Goal: Find specific page/section: Find specific page/section

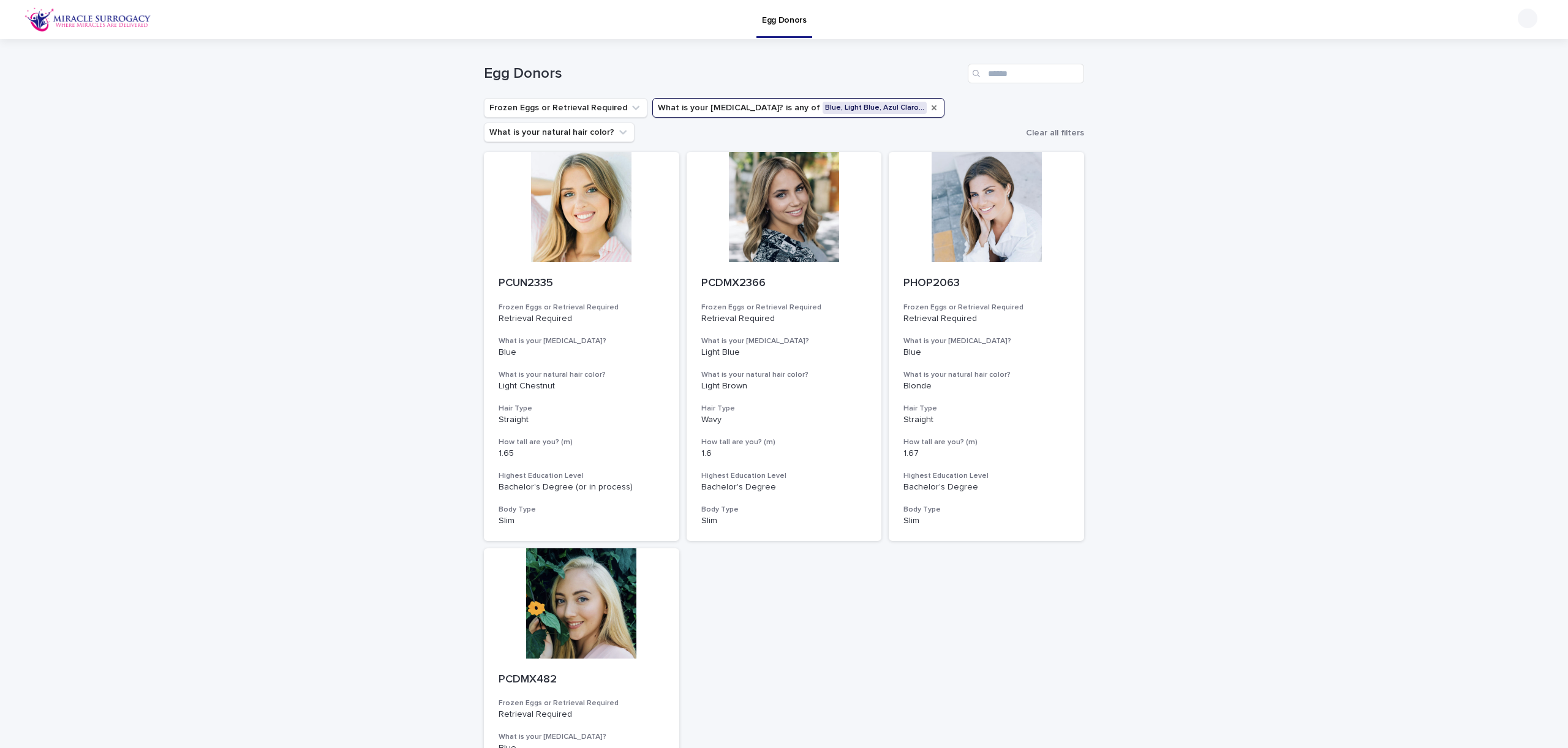
click at [929, 108] on icon "What is your eye color?" at bounding box center [934, 107] width 10 height 10
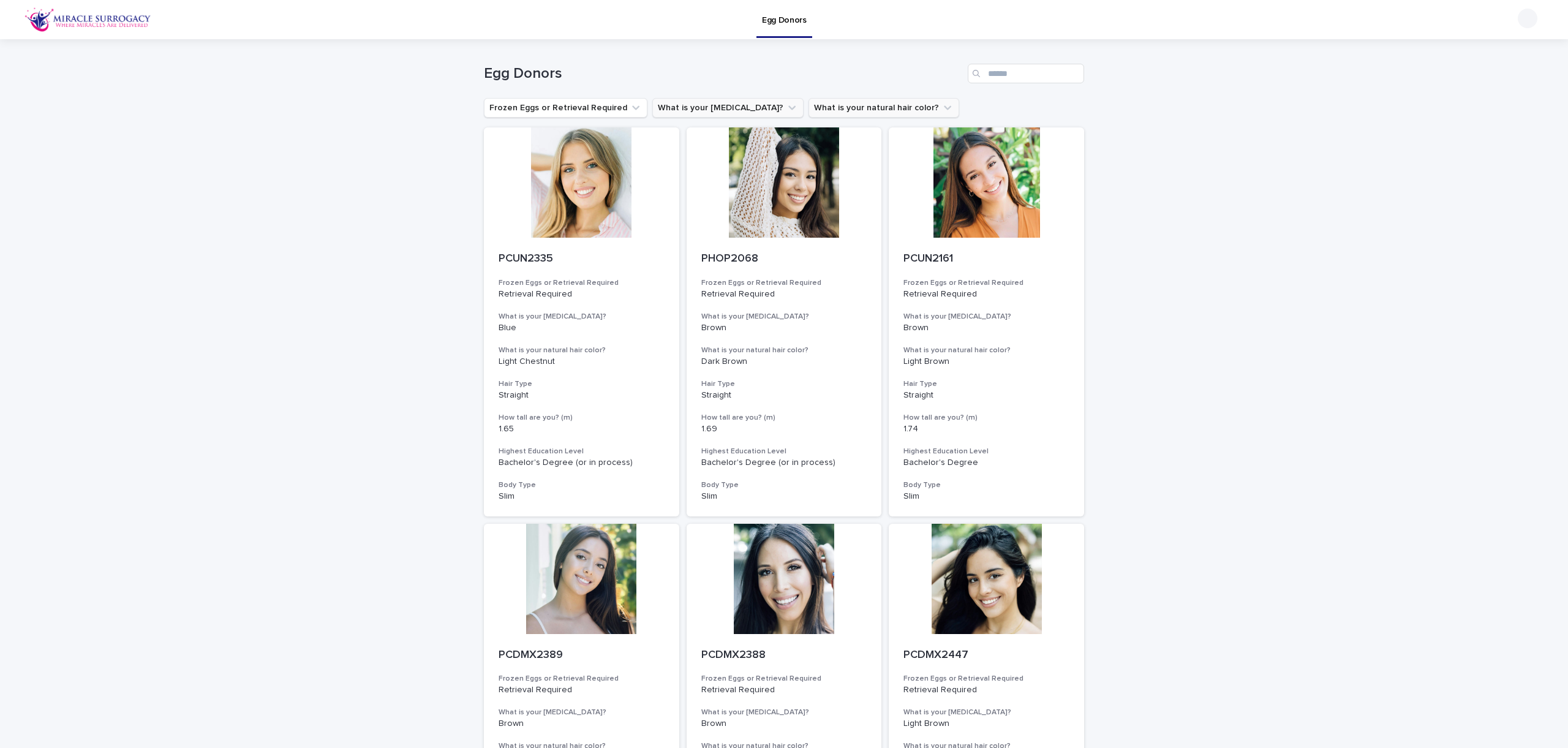
click at [848, 105] on button "What is your natural hair color?" at bounding box center [883, 108] width 150 height 19
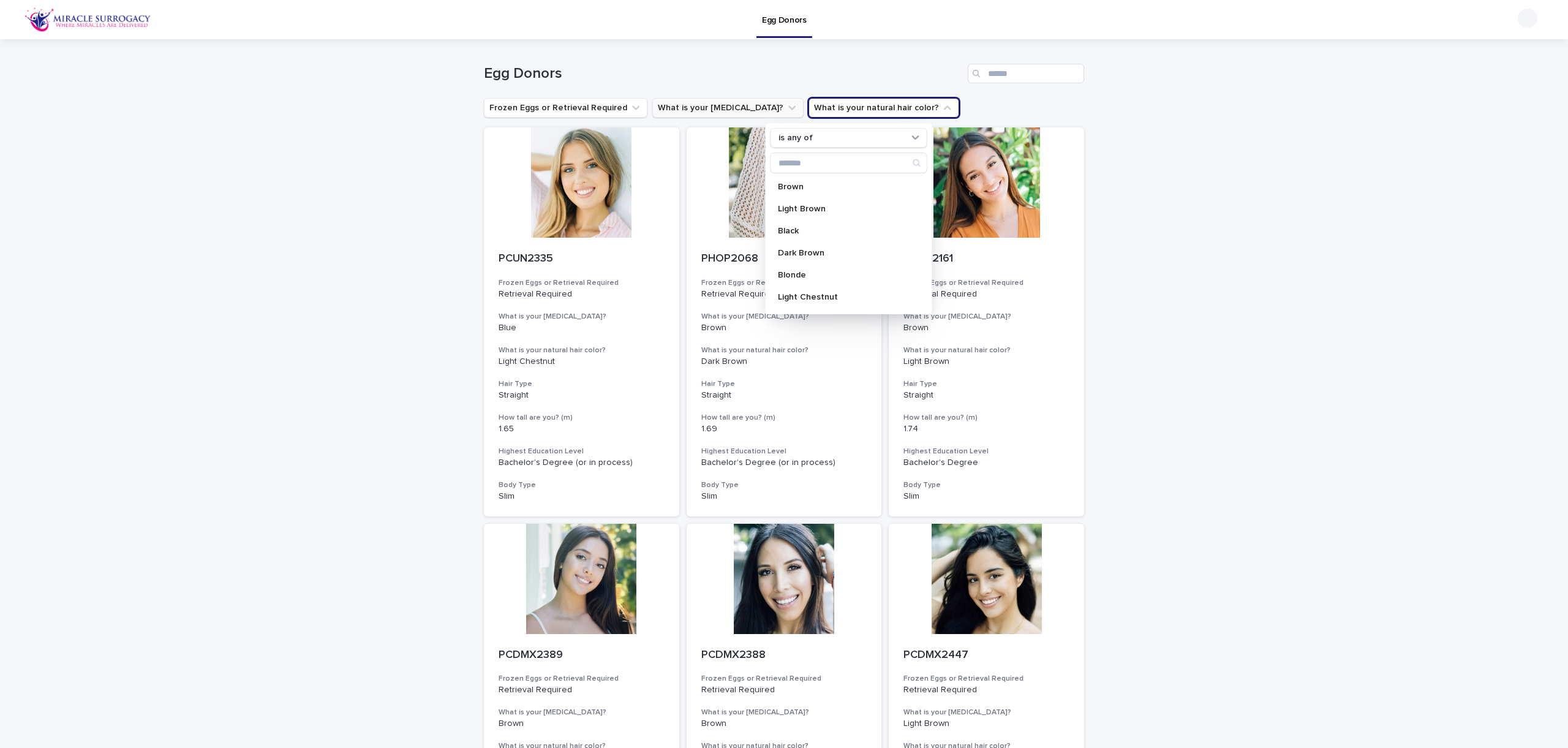
click at [734, 101] on button "What is your [MEDICAL_DATA]?" at bounding box center [728, 108] width 151 height 19
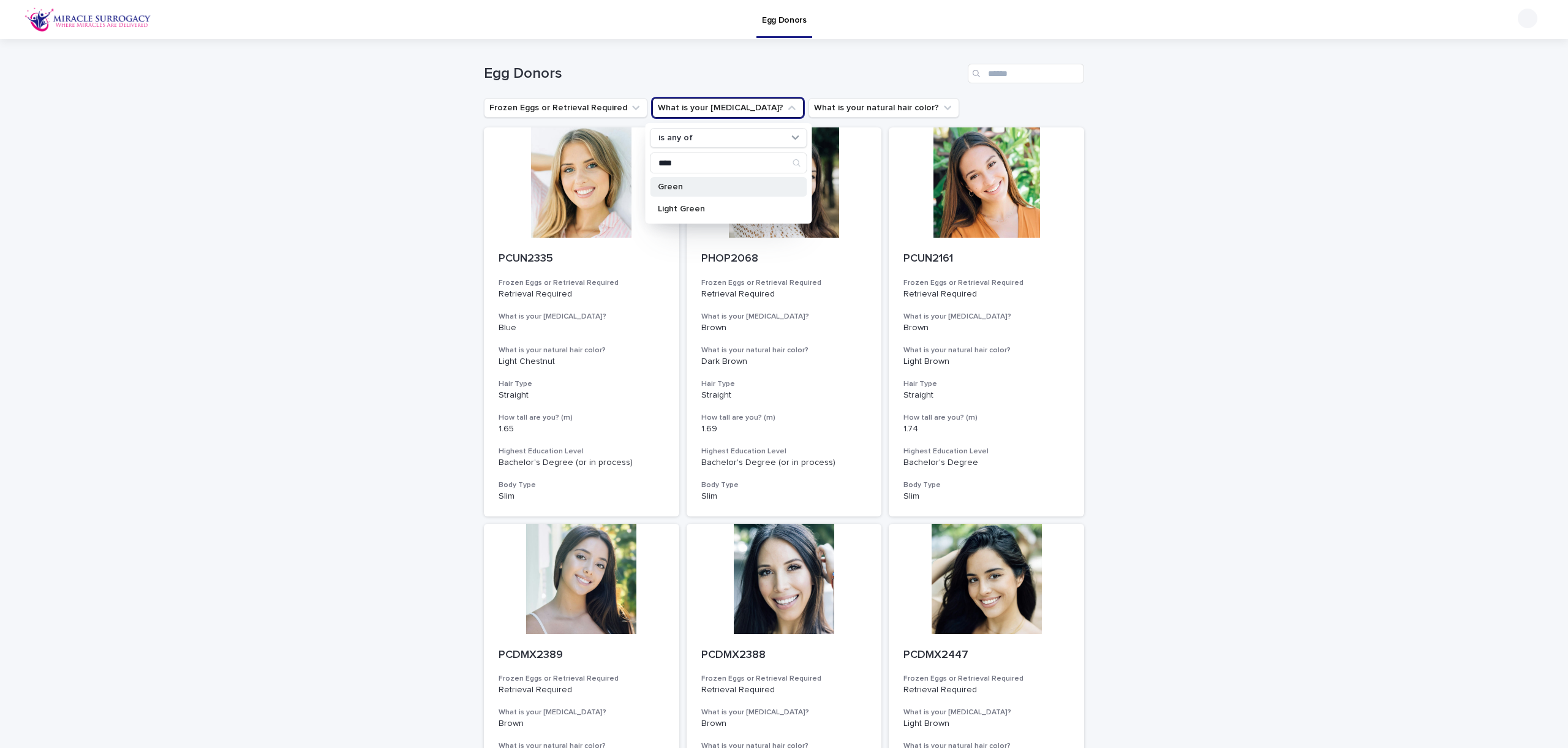
type input "****"
click at [688, 194] on div "Green" at bounding box center [729, 187] width 157 height 19
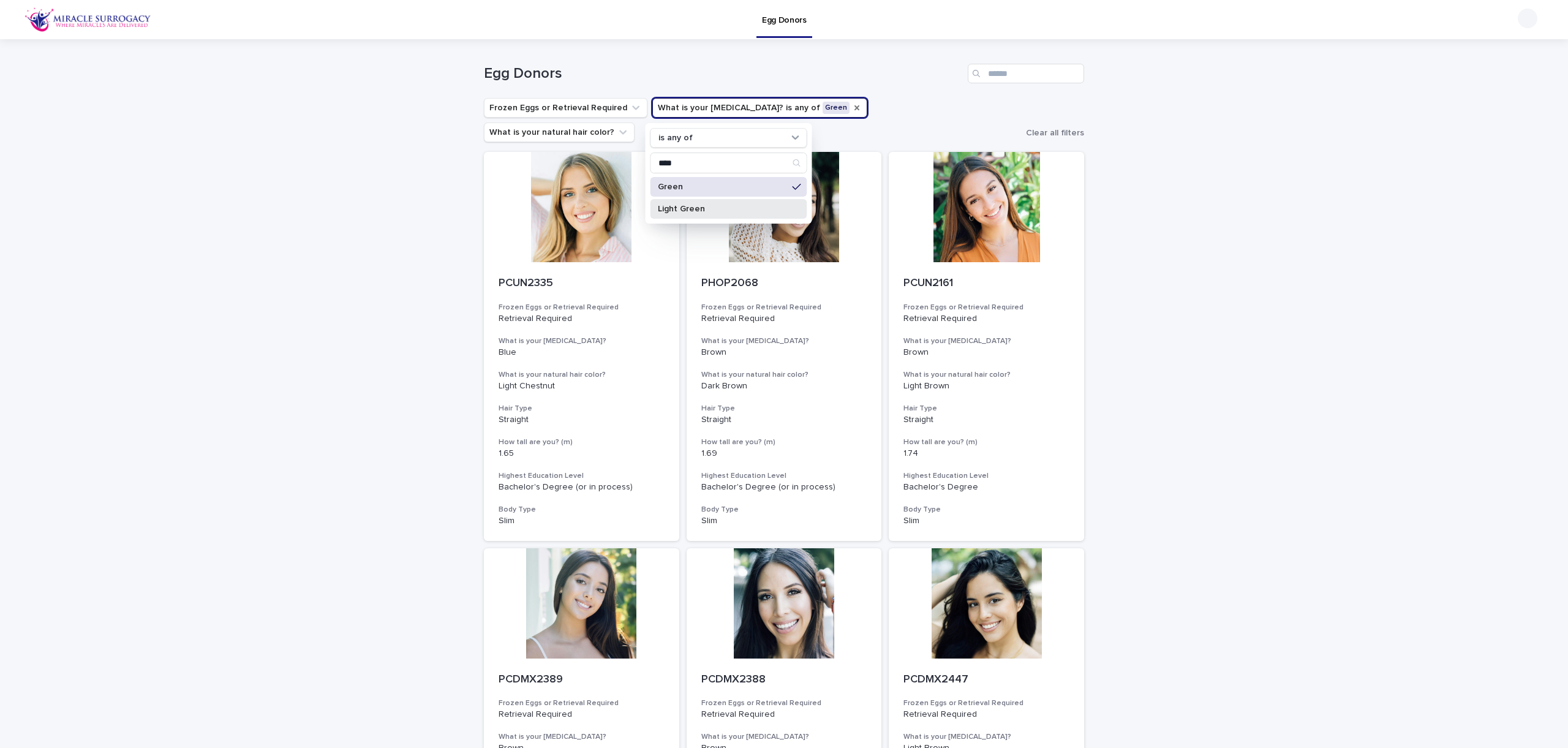
click at [685, 211] on p "Light Green" at bounding box center [723, 209] width 130 height 9
click at [747, 79] on h1 "Egg Donors" at bounding box center [723, 73] width 479 height 18
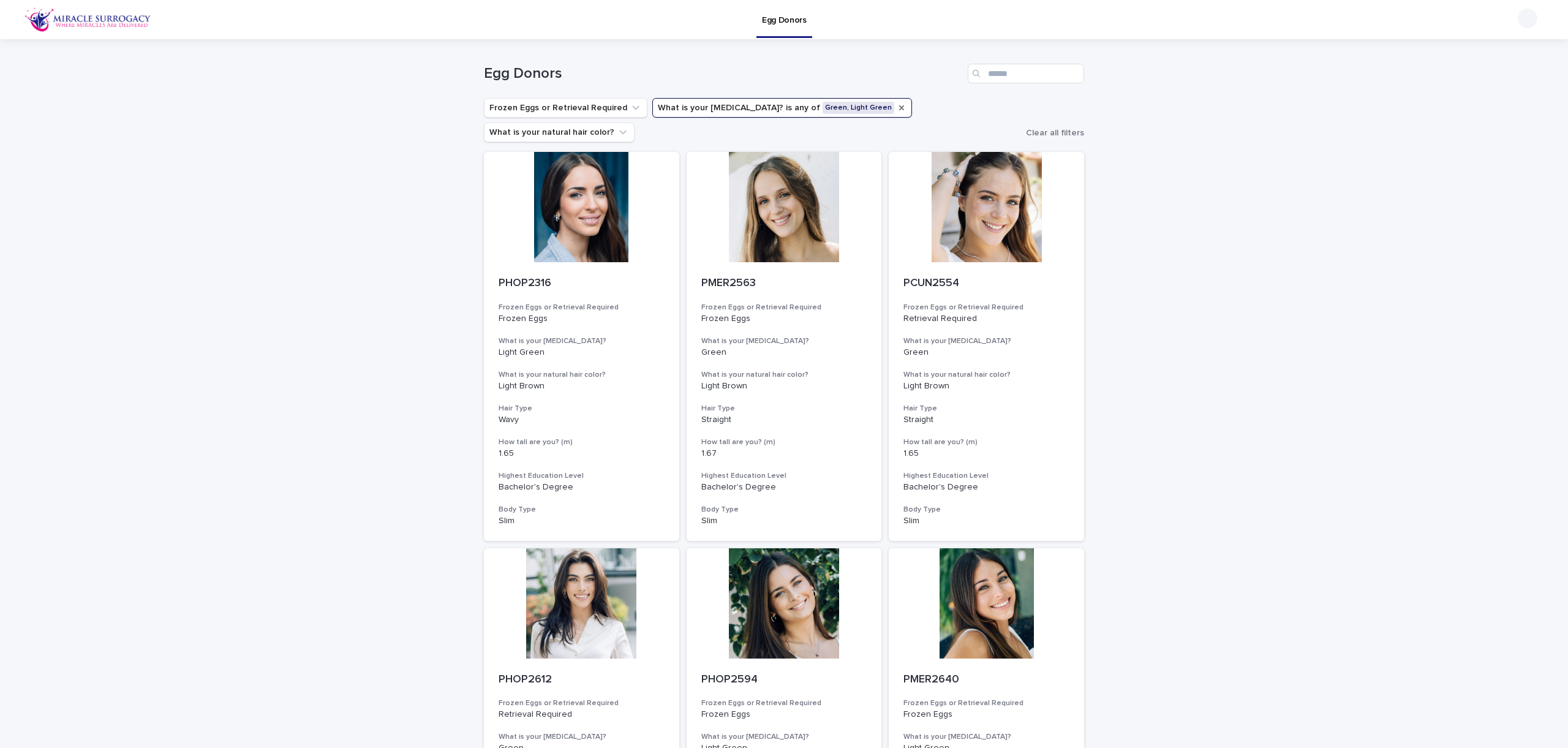
click at [747, 79] on h1 "Egg Donors" at bounding box center [723, 73] width 479 height 18
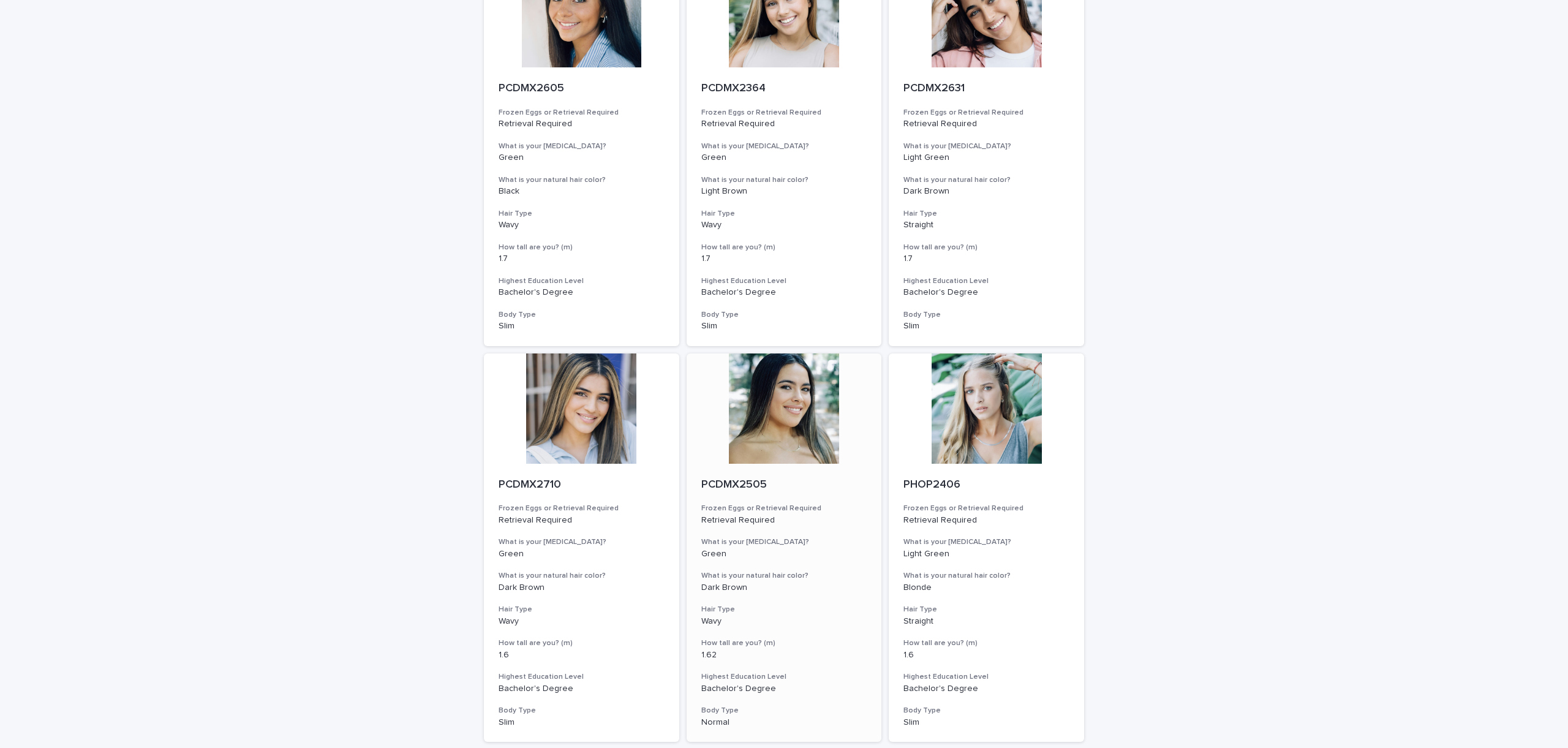
scroll to position [1032, 0]
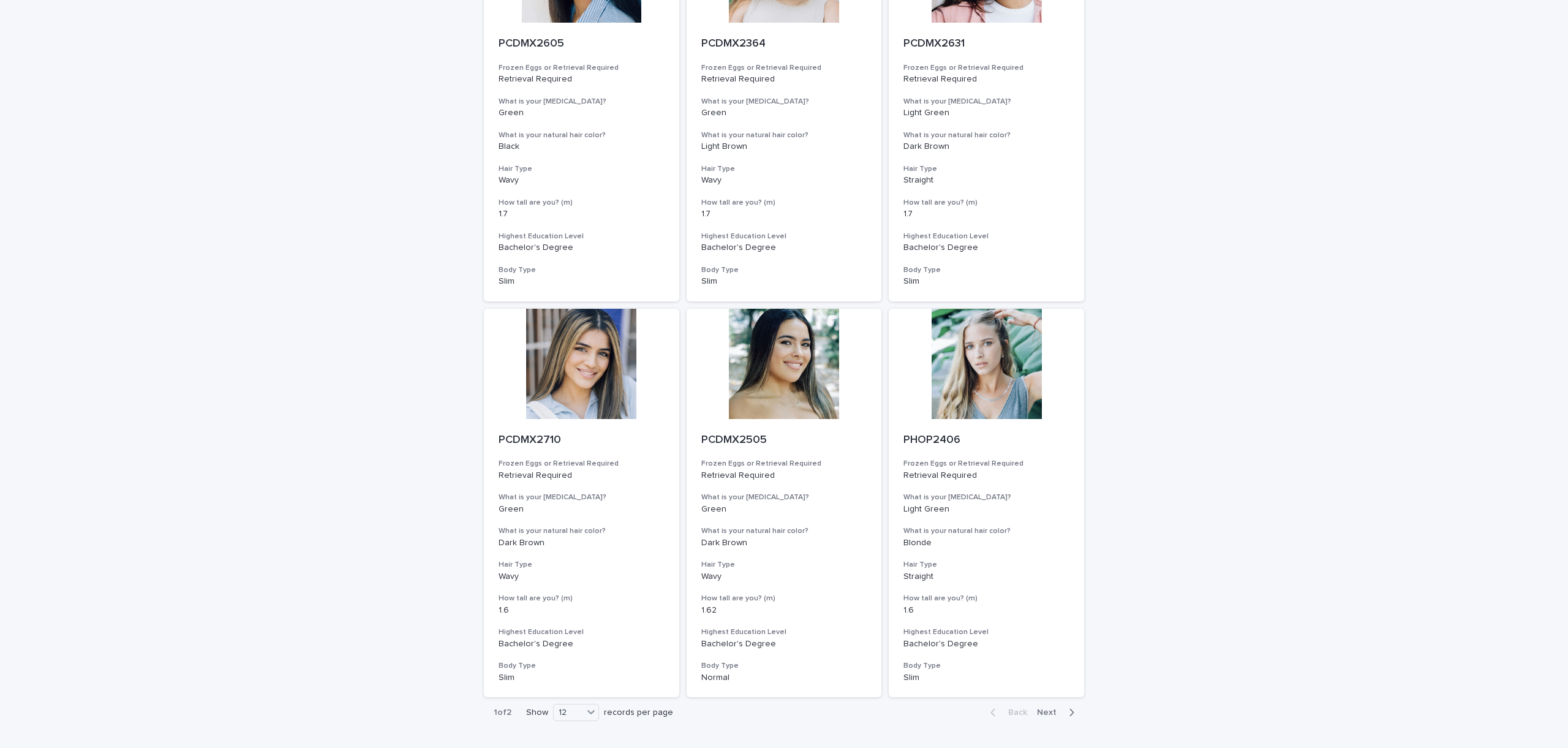
click at [1060, 708] on span "Next" at bounding box center [1051, 713] width 27 height 9
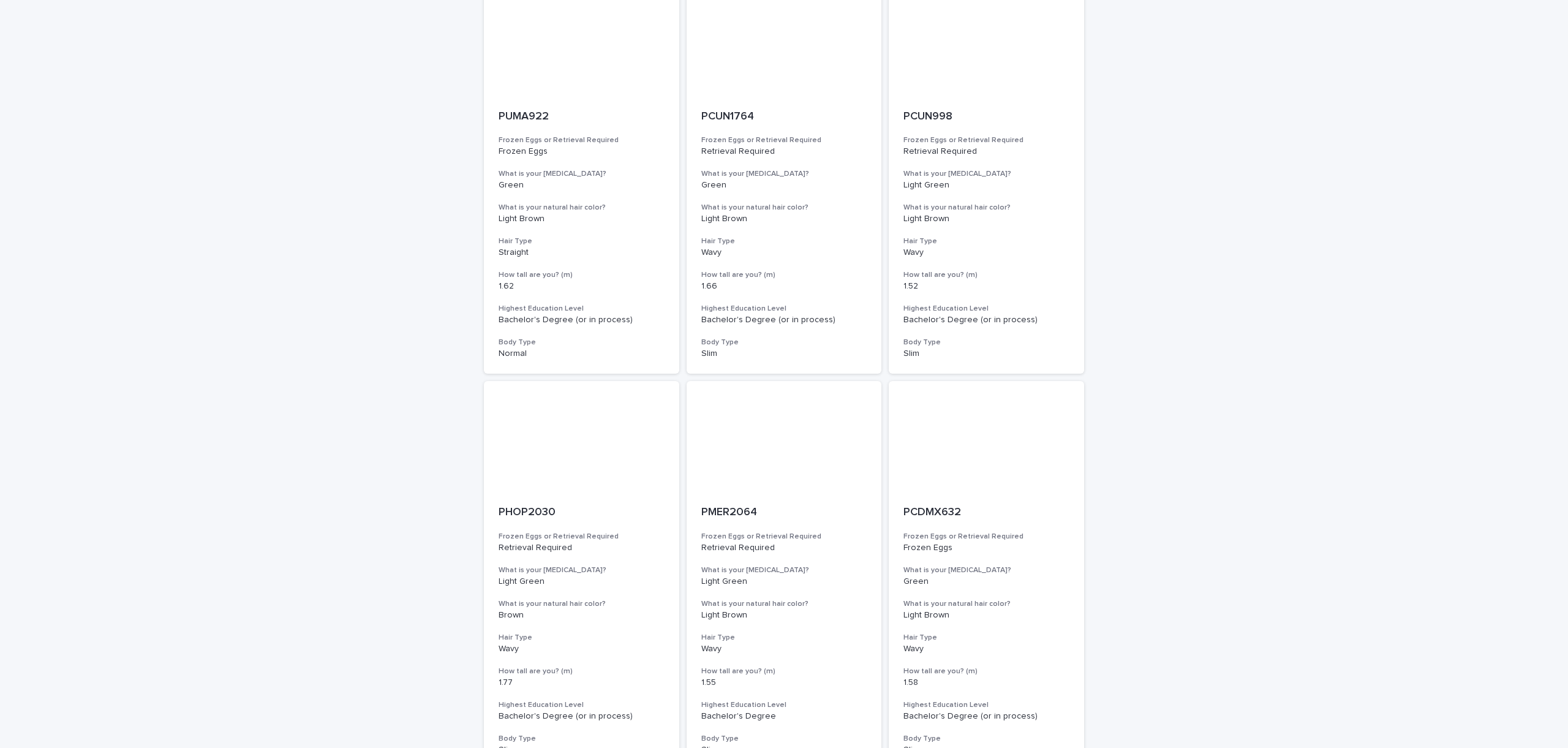
scroll to position [1083, 0]
